Goal: Task Accomplishment & Management: Use online tool/utility

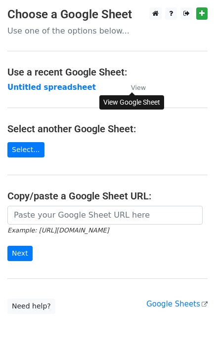
click at [142, 87] on small "View" at bounding box center [138, 87] width 15 height 7
click at [138, 91] on small "View" at bounding box center [138, 87] width 15 height 7
click at [133, 91] on small "View" at bounding box center [138, 87] width 15 height 7
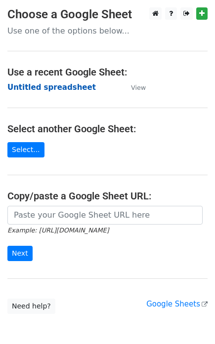
click at [67, 90] on strong "Untitled spreadsheet" at bounding box center [51, 87] width 88 height 9
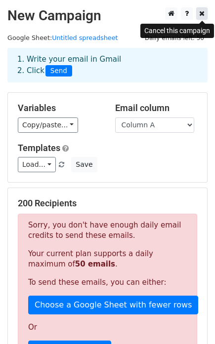
click at [198, 18] on link at bounding box center [201, 13] width 11 height 12
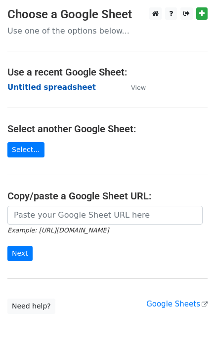
click at [65, 87] on strong "Untitled spreadsheet" at bounding box center [51, 87] width 88 height 9
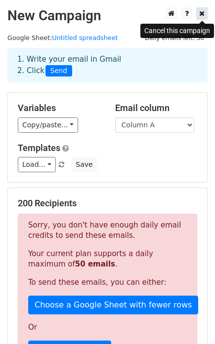
click at [204, 14] on link at bounding box center [201, 13] width 11 height 12
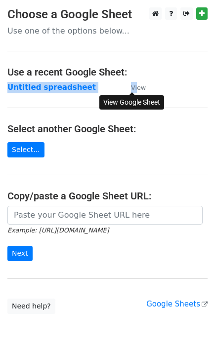
drag, startPoint x: 145, startPoint y: 89, endPoint x: 137, endPoint y: 88, distance: 9.0
click at [137, 88] on main "Choose a Google Sheet Use one of the options below... Use a recent Google Sheet…" at bounding box center [107, 160] width 215 height 306
click at [137, 88] on small "View" at bounding box center [138, 87] width 15 height 7
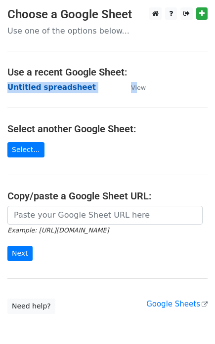
click at [67, 86] on strong "Untitled spreadsheet" at bounding box center [51, 87] width 88 height 9
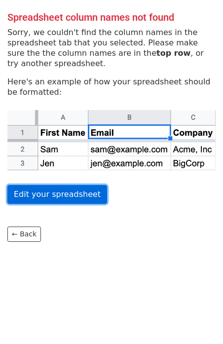
click at [71, 197] on link "Edit your spreadsheet" at bounding box center [57, 194] width 100 height 19
